Goal: Information Seeking & Learning: Learn about a topic

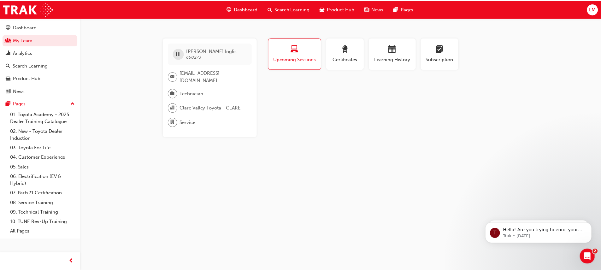
scroll to position [128, 0]
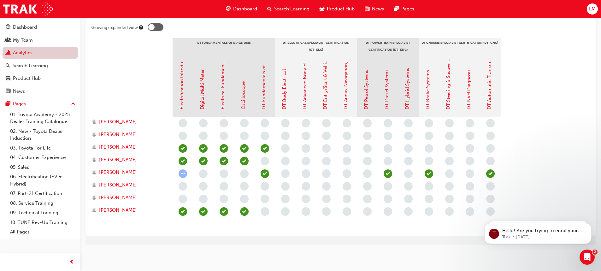
click at [27, 52] on link "Analytics" at bounding box center [40, 53] width 75 height 12
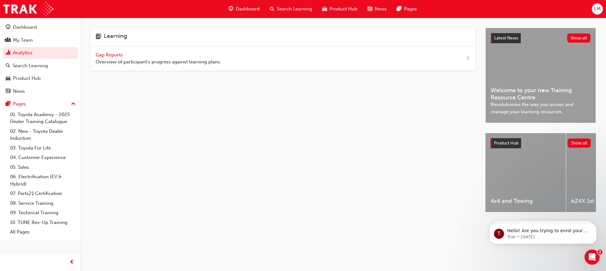
click at [111, 53] on span "Gap Reports" at bounding box center [110, 55] width 28 height 6
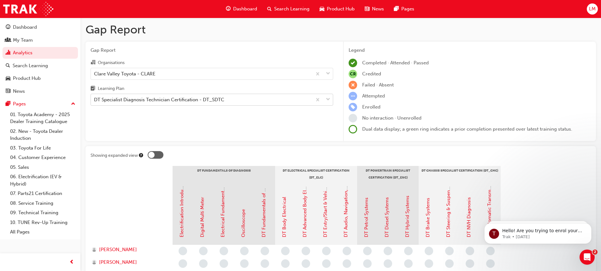
click at [144, 97] on div "DT Specialist Diagnosis Technician Certification - DT_SDTC" at bounding box center [159, 99] width 130 height 7
click at [95, 97] on input "Learning Plan DT Specialist Diagnosis Technician Certification - DT_SDTC" at bounding box center [94, 99] width 1 height 5
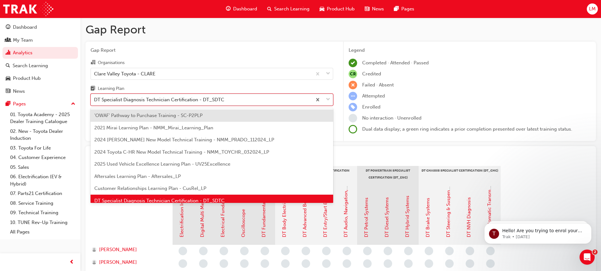
scroll to position [8, 0]
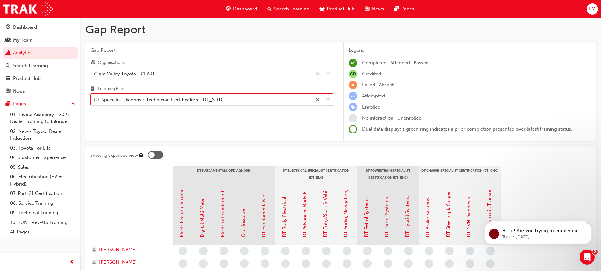
drag, startPoint x: 243, startPoint y: 99, endPoint x: 298, endPoint y: 87, distance: 56.8
click at [0, 116] on html "Your version of Internet Explorer is outdated and not supported. Please upgrade…" at bounding box center [300, 135] width 601 height 271
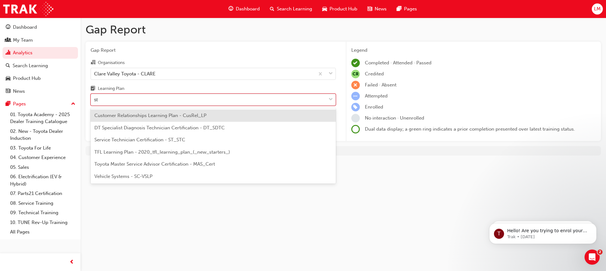
type input "stc"
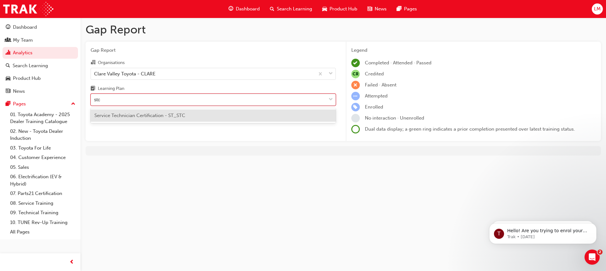
click at [133, 116] on span "Service Technician Certification - ST_STC" at bounding box center [139, 116] width 91 height 6
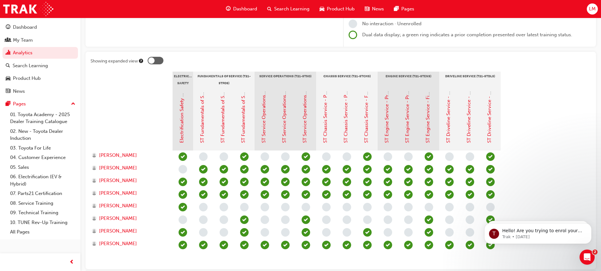
scroll to position [95, 0]
click at [289, 7] on span "Search Learning" at bounding box center [291, 8] width 35 height 7
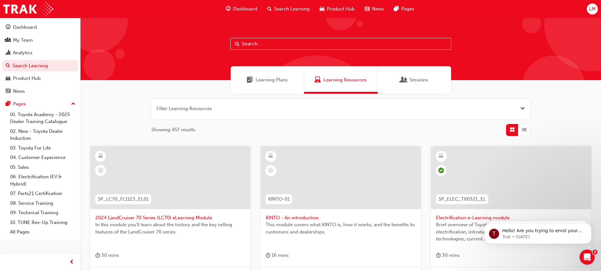
click at [277, 41] on input "text" at bounding box center [340, 44] width 221 height 12
type input "ad blue"
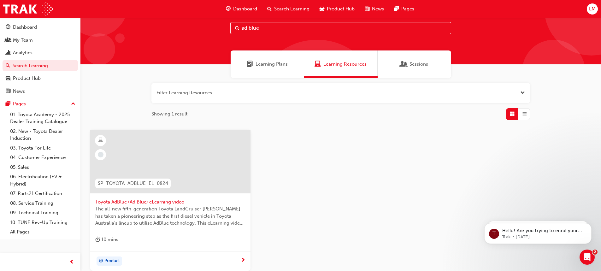
scroll to position [32, 0]
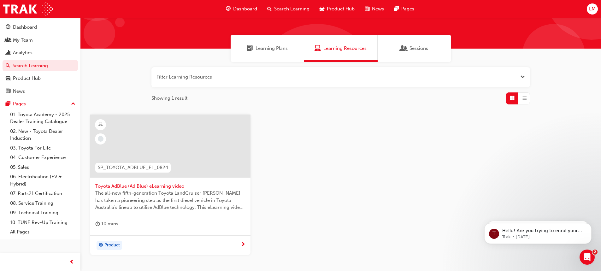
click at [244, 244] on span "next-icon" at bounding box center [243, 245] width 5 height 6
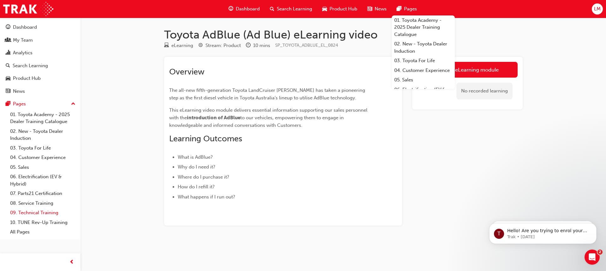
click at [35, 214] on link "09. Technical Training" at bounding box center [43, 213] width 70 height 10
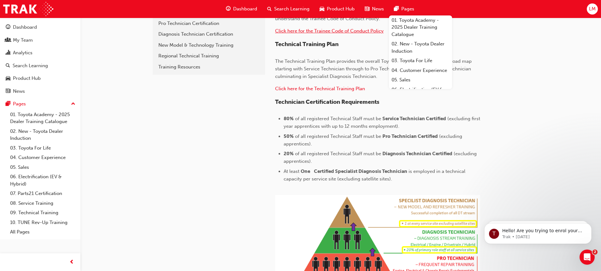
scroll to position [189, 0]
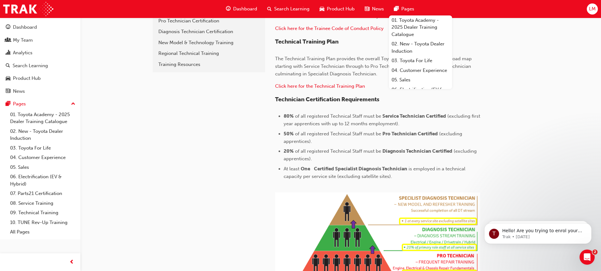
click at [528, 88] on div "09. Technical Training Trainee Code of Conduct Policy Please ensure that all De…" at bounding box center [397, 156] width 265 height 403
click at [404, 5] on div "Pages" at bounding box center [404, 9] width 30 height 13
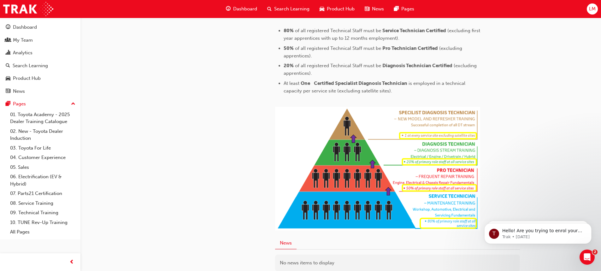
scroll to position [332, 0]
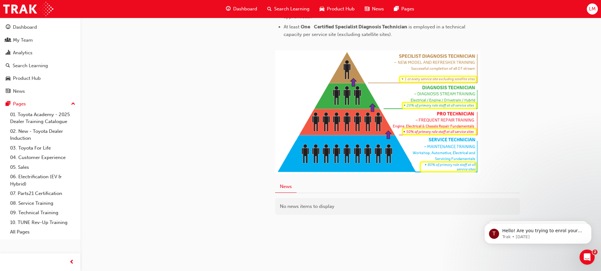
click at [301, 208] on div "No news items to display" at bounding box center [397, 206] width 245 height 17
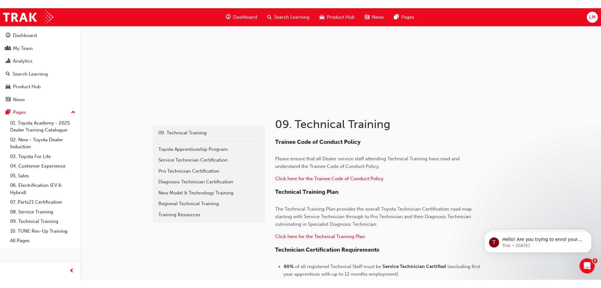
scroll to position [47, 0]
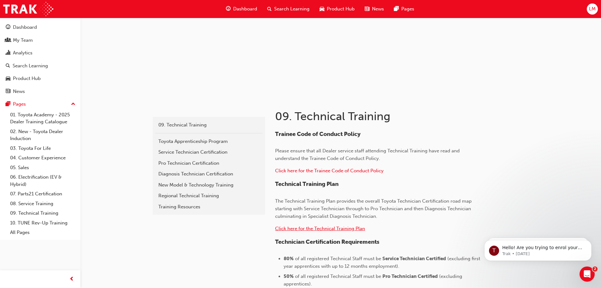
click at [310, 228] on span "Click here for the Technical Training Plan" at bounding box center [320, 228] width 90 height 6
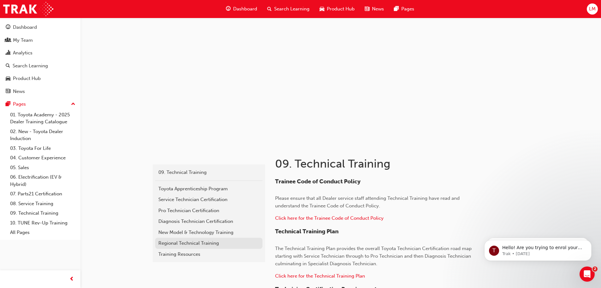
click at [194, 239] on link "Regional Technical Training" at bounding box center [208, 242] width 107 height 11
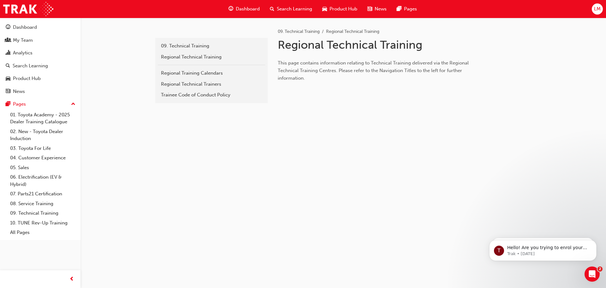
drag, startPoint x: 340, startPoint y: 65, endPoint x: 335, endPoint y: 73, distance: 9.0
click at [340, 66] on p "This page contains information relating to Technical Training delivered via the…" at bounding box center [380, 70] width 205 height 23
click at [183, 69] on div "Regional Training Calendars" at bounding box center [211, 72] width 101 height 7
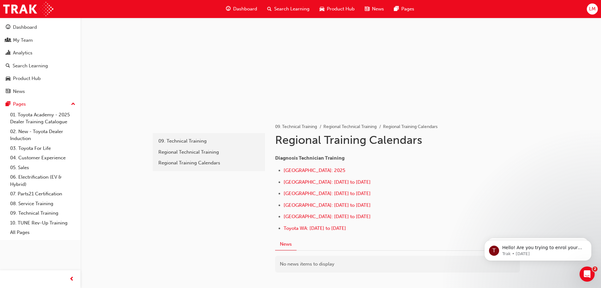
scroll to position [32, 0]
drag, startPoint x: 312, startPoint y: 215, endPoint x: 311, endPoint y: 228, distance: 13.0
click at [312, 216] on span "Central Region: May to December 2025" at bounding box center [327, 216] width 87 height 6
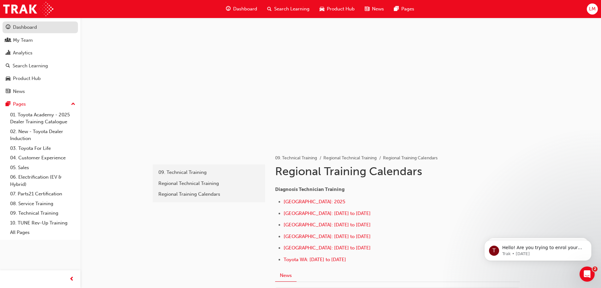
click at [34, 26] on div "Dashboard" at bounding box center [25, 27] width 24 height 7
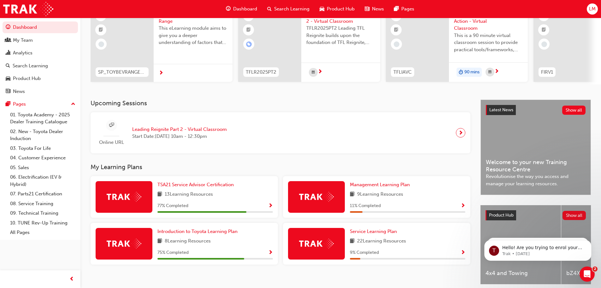
scroll to position [90, 0]
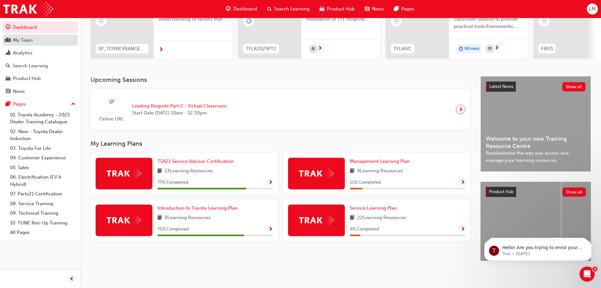
click at [21, 41] on div "My Team" at bounding box center [23, 40] width 20 height 7
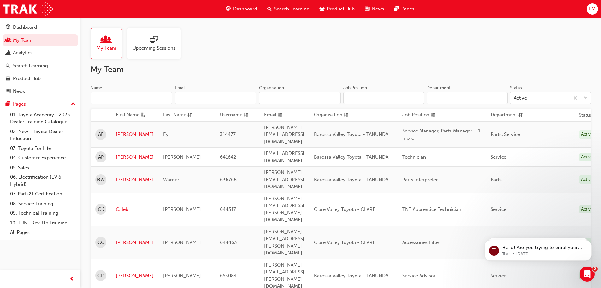
click at [149, 51] on span "Upcoming Sessions" at bounding box center [154, 48] width 43 height 7
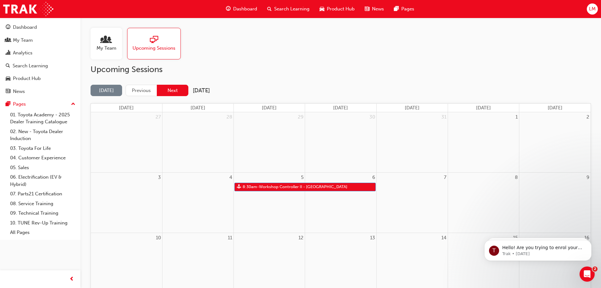
click at [177, 93] on button "Next" at bounding box center [173, 91] width 32 height 12
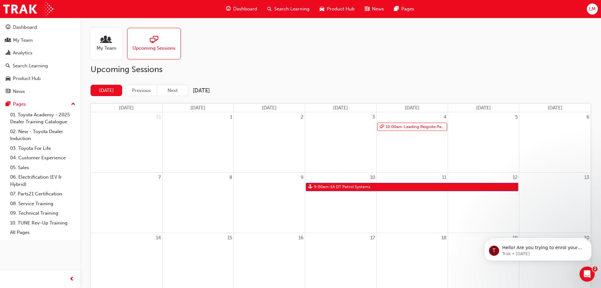
scroll to position [32, 0]
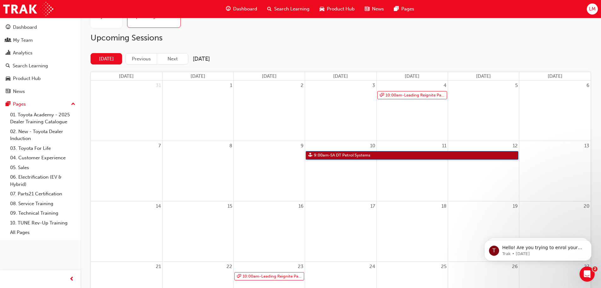
click at [326, 154] on link "9:00am - SA DT Petrol Systems" at bounding box center [412, 155] width 213 height 9
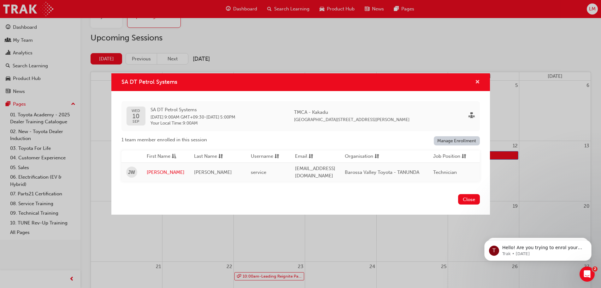
click at [479, 81] on span "cross-icon" at bounding box center [477, 83] width 5 height 6
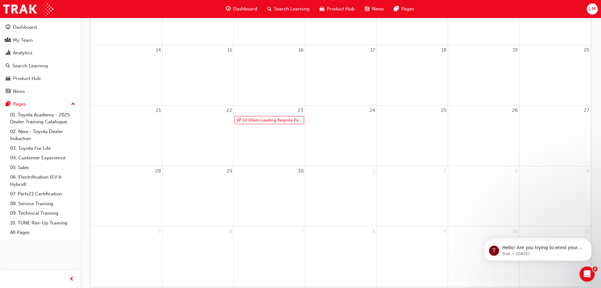
scroll to position [189, 0]
click at [274, 120] on link "10:00am - Leading Reignite Part 2 - Virtual Classroom" at bounding box center [270, 118] width 70 height 9
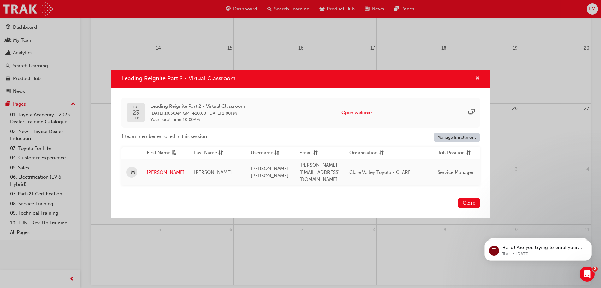
click at [476, 79] on span "cross-icon" at bounding box center [477, 79] width 5 height 6
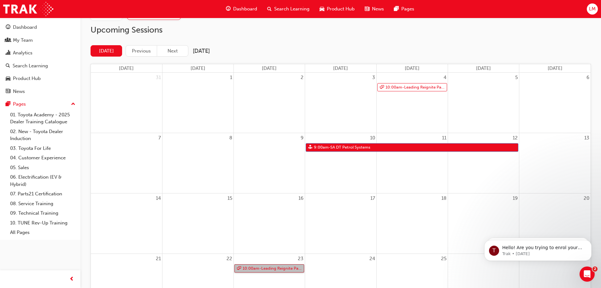
scroll to position [0, 0]
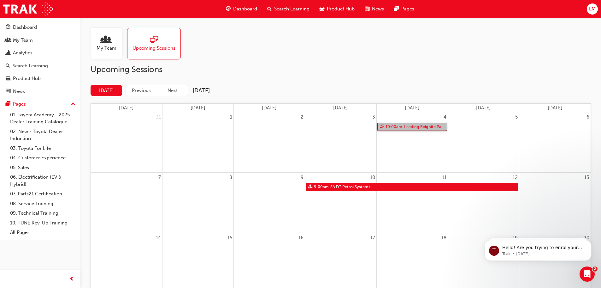
click at [412, 123] on link "10:00am - Leading Reignite Part 2 - Virtual Classroom" at bounding box center [413, 127] width 70 height 9
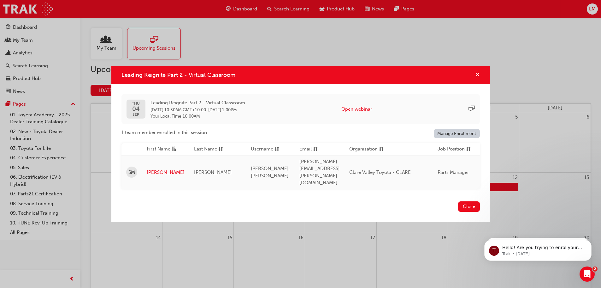
click at [468, 79] on div "Leading Reignite Part 2 - Virtual Classroom" at bounding box center [301, 75] width 359 height 8
click at [478, 78] on span "cross-icon" at bounding box center [477, 75] width 5 height 6
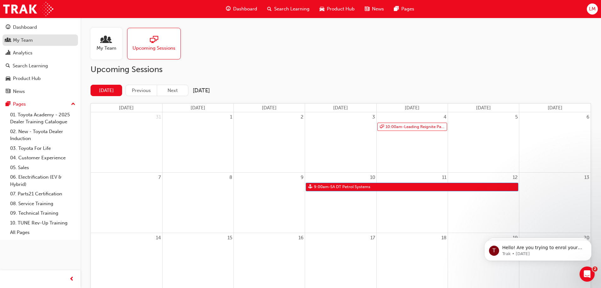
click at [27, 37] on div "My Team" at bounding box center [23, 40] width 20 height 7
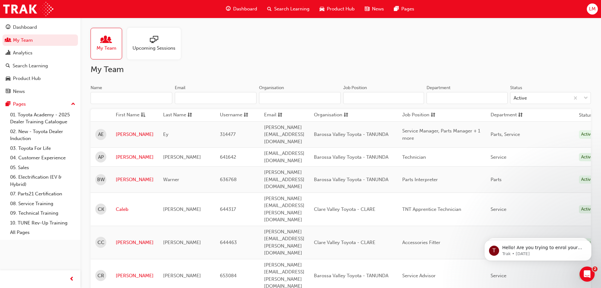
click at [28, 50] on div "Analytics" at bounding box center [23, 52] width 20 height 7
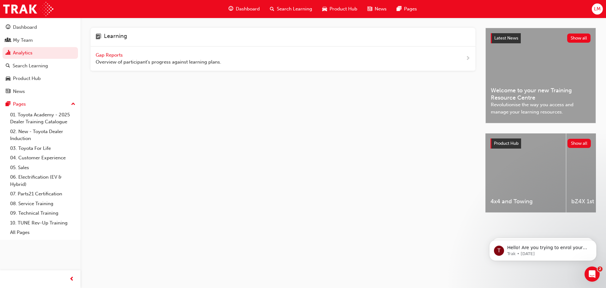
click at [98, 55] on span "Gap Reports" at bounding box center [110, 55] width 28 height 6
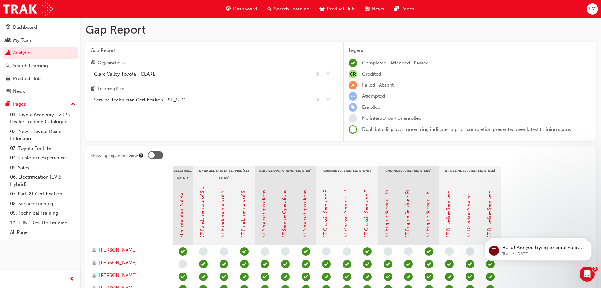
click at [186, 101] on div "Service Technician Certification - ST_STC" at bounding box center [201, 99] width 221 height 11
click at [95, 101] on input "Learning Plan Service Technician Certification - ST_STC" at bounding box center [94, 99] width 1 height 5
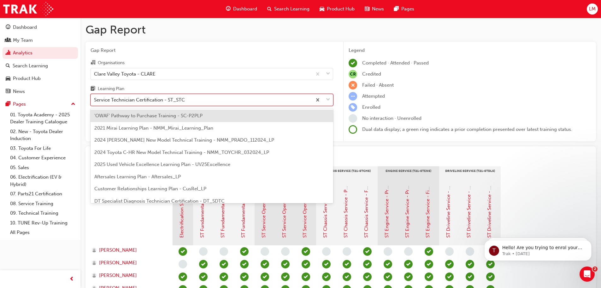
scroll to position [178, 0]
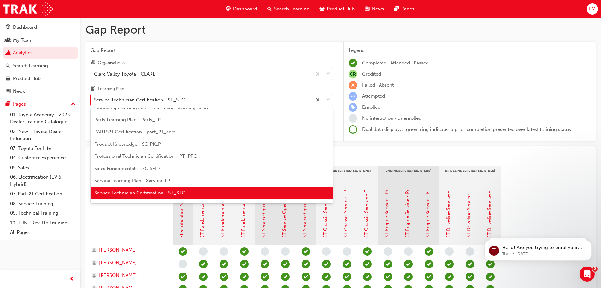
click at [181, 194] on span "Service Technician Certification - ST_STC" at bounding box center [139, 193] width 91 height 6
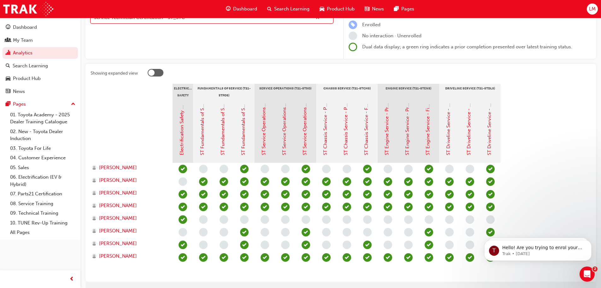
scroll to position [111, 0]
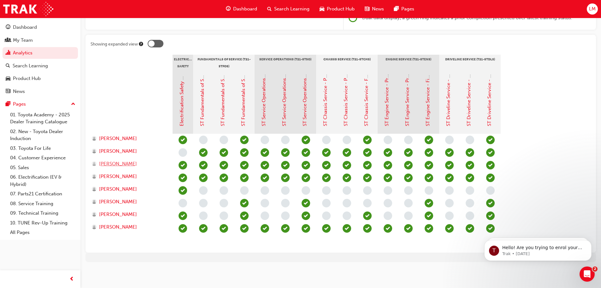
click at [111, 161] on span "Hayden Inglis" at bounding box center [118, 163] width 38 height 7
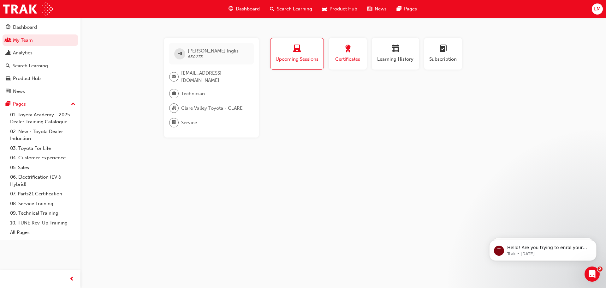
click at [350, 60] on span "Certificates" at bounding box center [348, 59] width 28 height 7
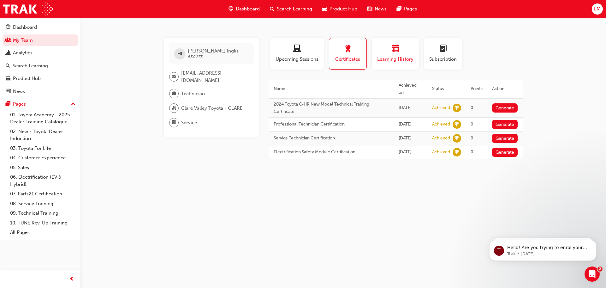
click at [393, 53] on span "calendar-icon" at bounding box center [396, 49] width 8 height 9
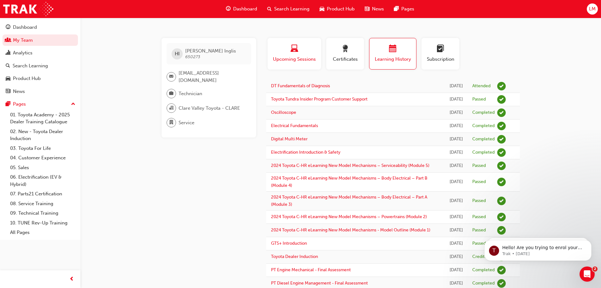
click at [309, 48] on div "button" at bounding box center [294, 50] width 44 height 10
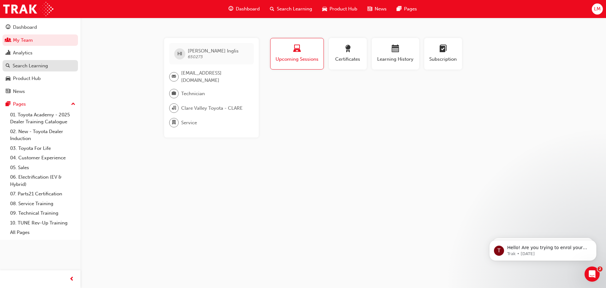
click at [31, 65] on div "Search Learning" at bounding box center [30, 65] width 35 height 7
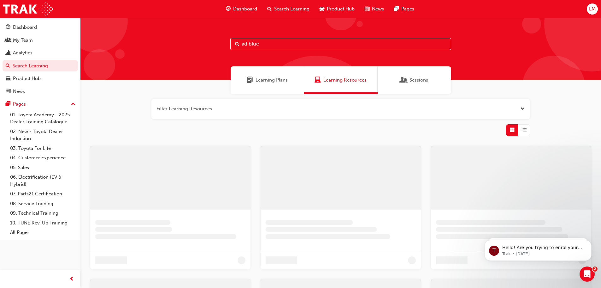
click at [264, 43] on input "ad blue" at bounding box center [340, 44] width 221 height 12
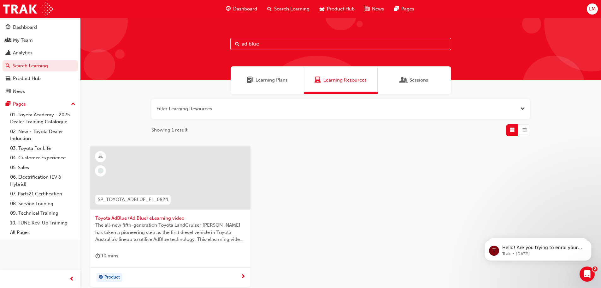
drag, startPoint x: 296, startPoint y: 48, endPoint x: -153, endPoint y: 133, distance: 457.0
click at [0, 133] on html "Your version of Internet Explorer is outdated and not supported. Please upgrade…" at bounding box center [300, 144] width 601 height 288
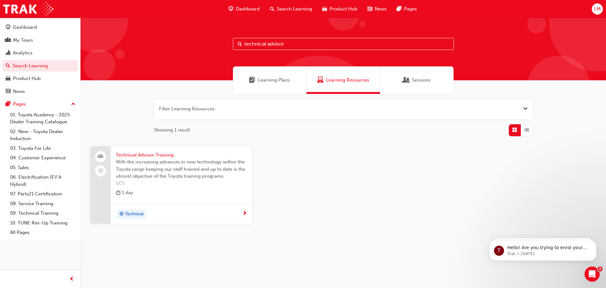
type input "technical advisor"
click at [151, 158] on span "With the increasing advances in new technology within the Toyota range keeping …" at bounding box center [181, 168] width 131 height 21
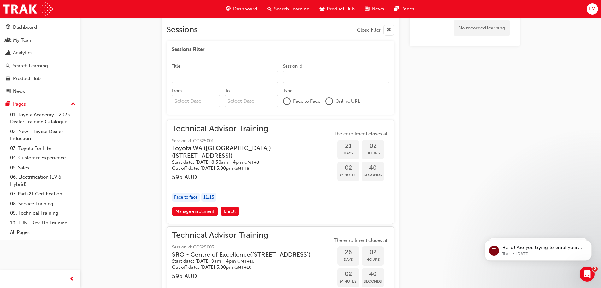
scroll to position [261, 0]
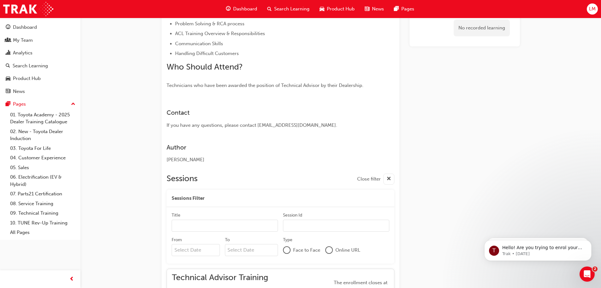
click at [194, 225] on input "Title" at bounding box center [225, 225] width 106 height 12
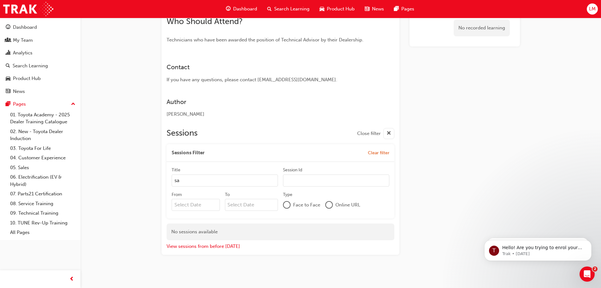
scroll to position [309, 0]
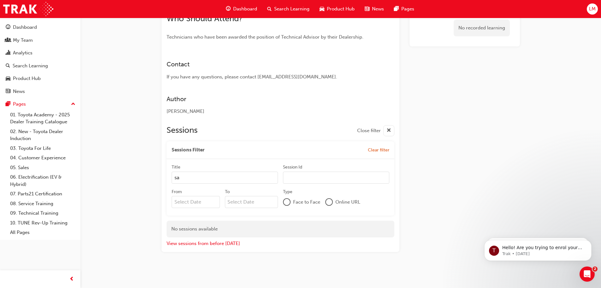
type input "s"
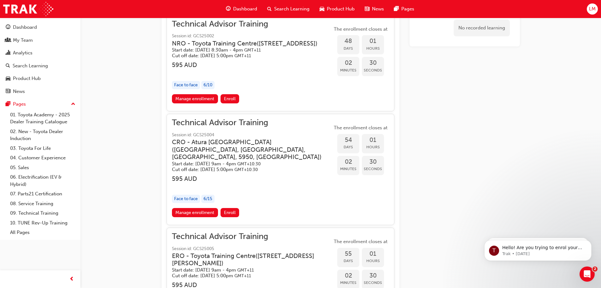
scroll to position [720, 0]
click at [190, 217] on link "Manage enrollment" at bounding box center [195, 211] width 46 height 9
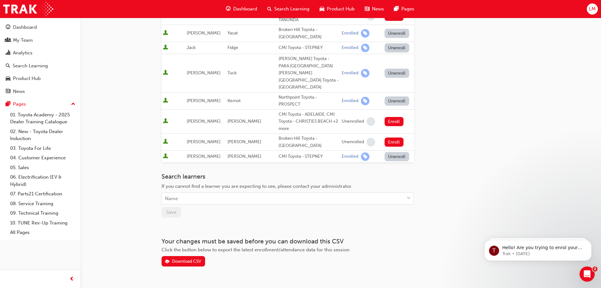
scroll to position [153, 0]
click at [189, 193] on div "Name" at bounding box center [283, 198] width 242 height 11
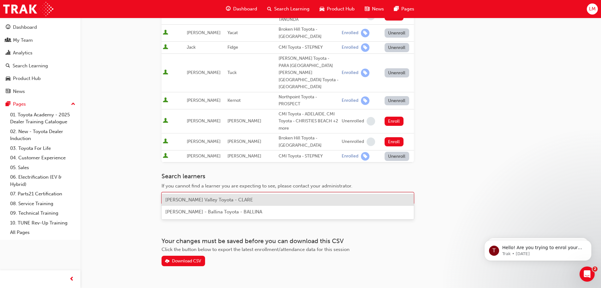
scroll to position [59, 0]
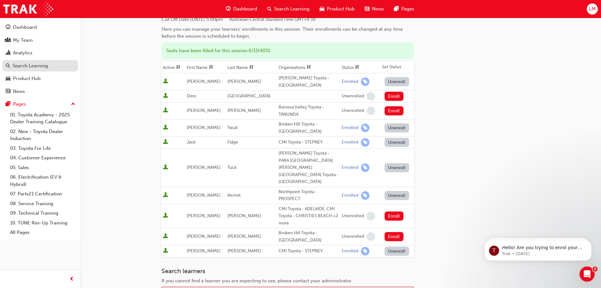
type input "inglis"
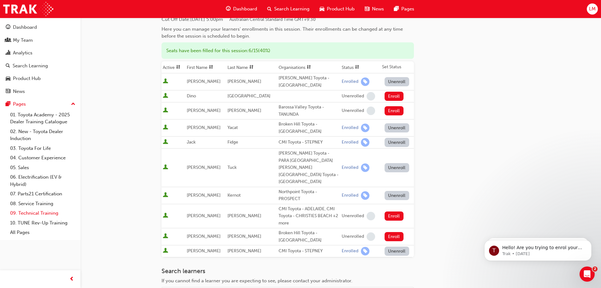
click at [33, 215] on link "09. Technical Training" at bounding box center [43, 213] width 70 height 10
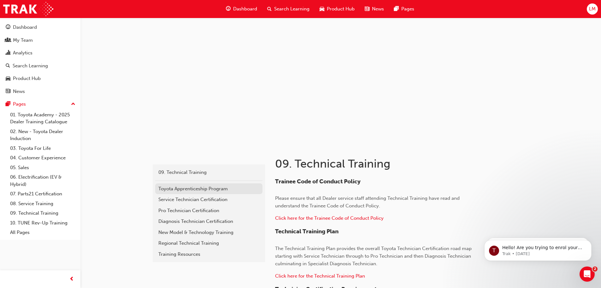
click at [201, 191] on div "Toyota Apprenticeship Program" at bounding box center [208, 188] width 101 height 7
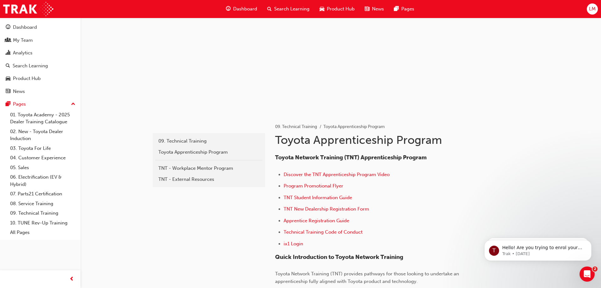
scroll to position [32, 0]
click at [320, 186] on span "Program Promotional Flyer" at bounding box center [314, 185] width 60 height 6
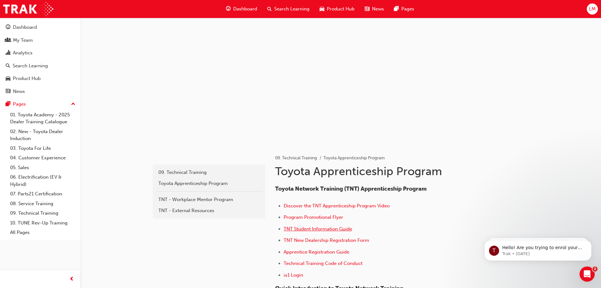
click at [320, 228] on span "TNT Student Information Guide" at bounding box center [318, 229] width 69 height 6
